Goal: Task Accomplishment & Management: Use online tool/utility

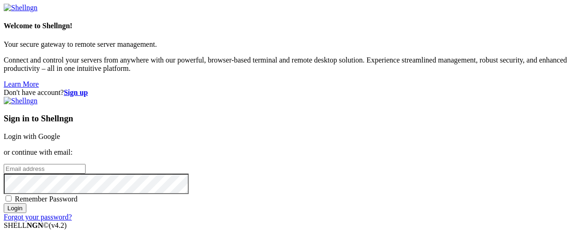
click at [86, 164] on input "email" at bounding box center [45, 169] width 82 height 10
click at [60, 132] on link "Login with Google" at bounding box center [32, 136] width 56 height 8
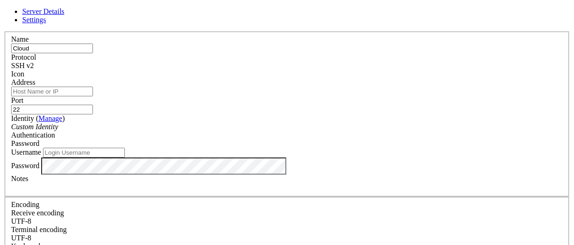
type input "Cloud"
click at [93, 96] on input "Address" at bounding box center [52, 91] width 82 height 10
type input "[TECHNICAL_ID]"
type input "56777"
click at [125, 157] on input "Username" at bounding box center [84, 153] width 82 height 10
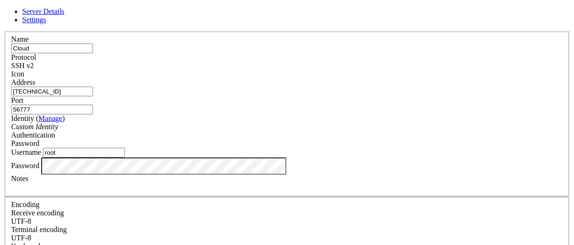
type input "root"
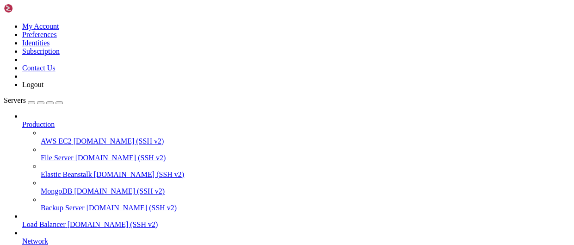
scroll to position [178, 0]
